Goal: Task Accomplishment & Management: Manage account settings

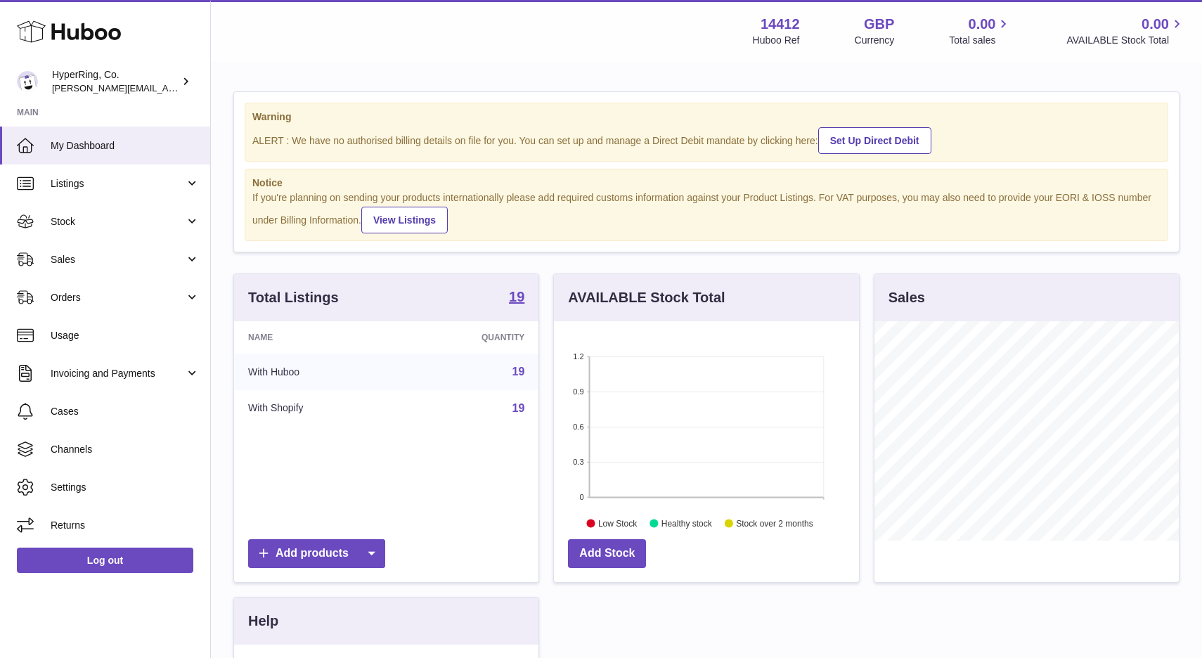
scroll to position [219, 304]
click at [184, 222] on span "Stock" at bounding box center [118, 221] width 134 height 13
click at [184, 222] on link "Stock" at bounding box center [105, 221] width 210 height 38
click at [184, 222] on span "Stock" at bounding box center [118, 221] width 134 height 13
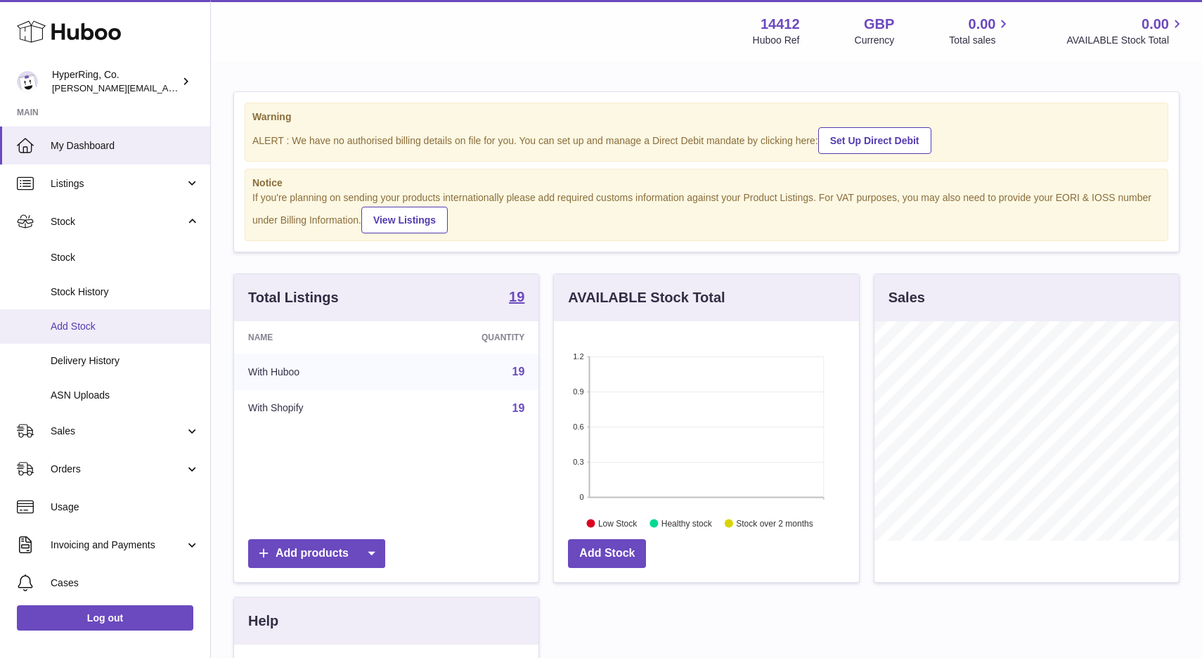
click at [91, 327] on span "Add Stock" at bounding box center [125, 326] width 149 height 13
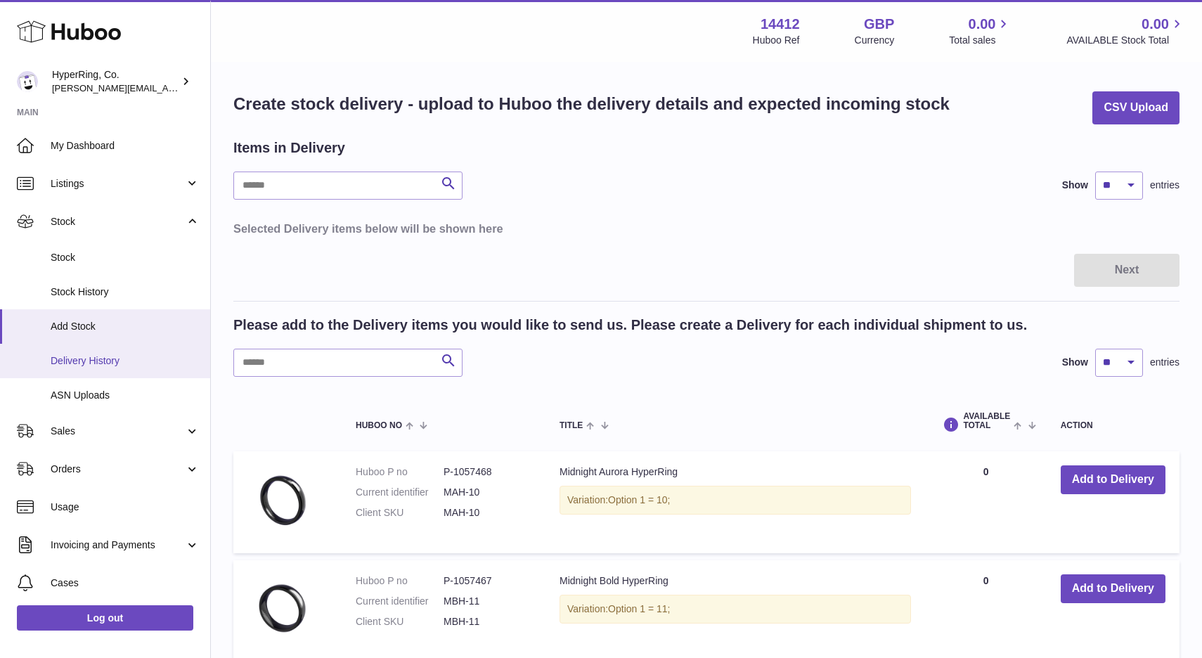
click at [113, 362] on span "Delivery History" at bounding box center [125, 360] width 149 height 13
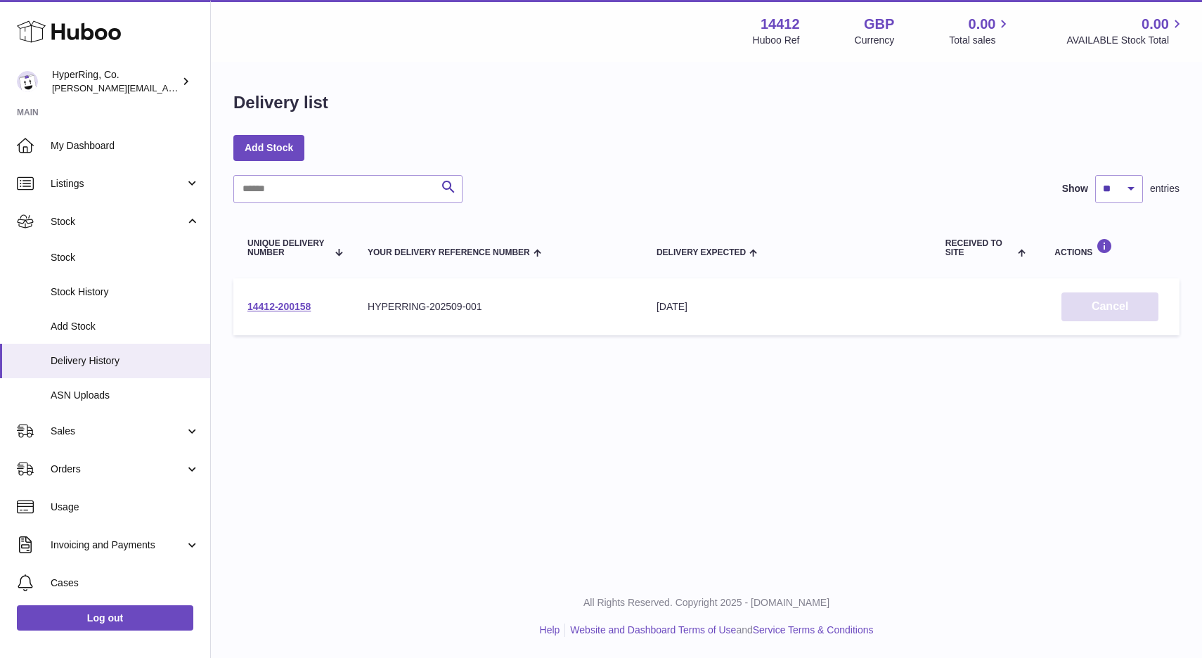
click at [1103, 306] on button "Cancel" at bounding box center [1109, 306] width 97 height 29
click at [277, 146] on link "Add Stock" at bounding box center [268, 147] width 71 height 25
